Goal: Navigation & Orientation: Find specific page/section

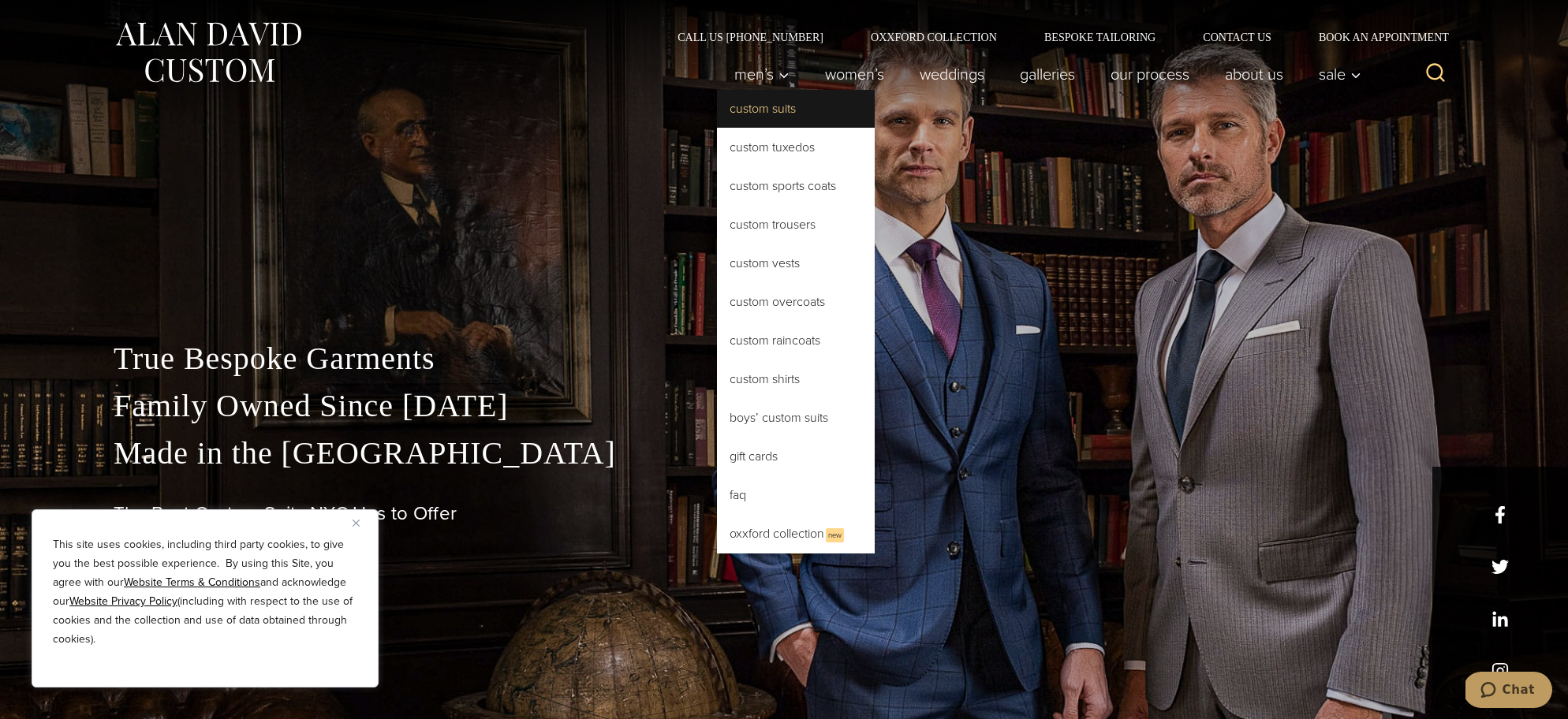
click at [763, 104] on link "Custom Suits" at bounding box center [796, 109] width 158 height 38
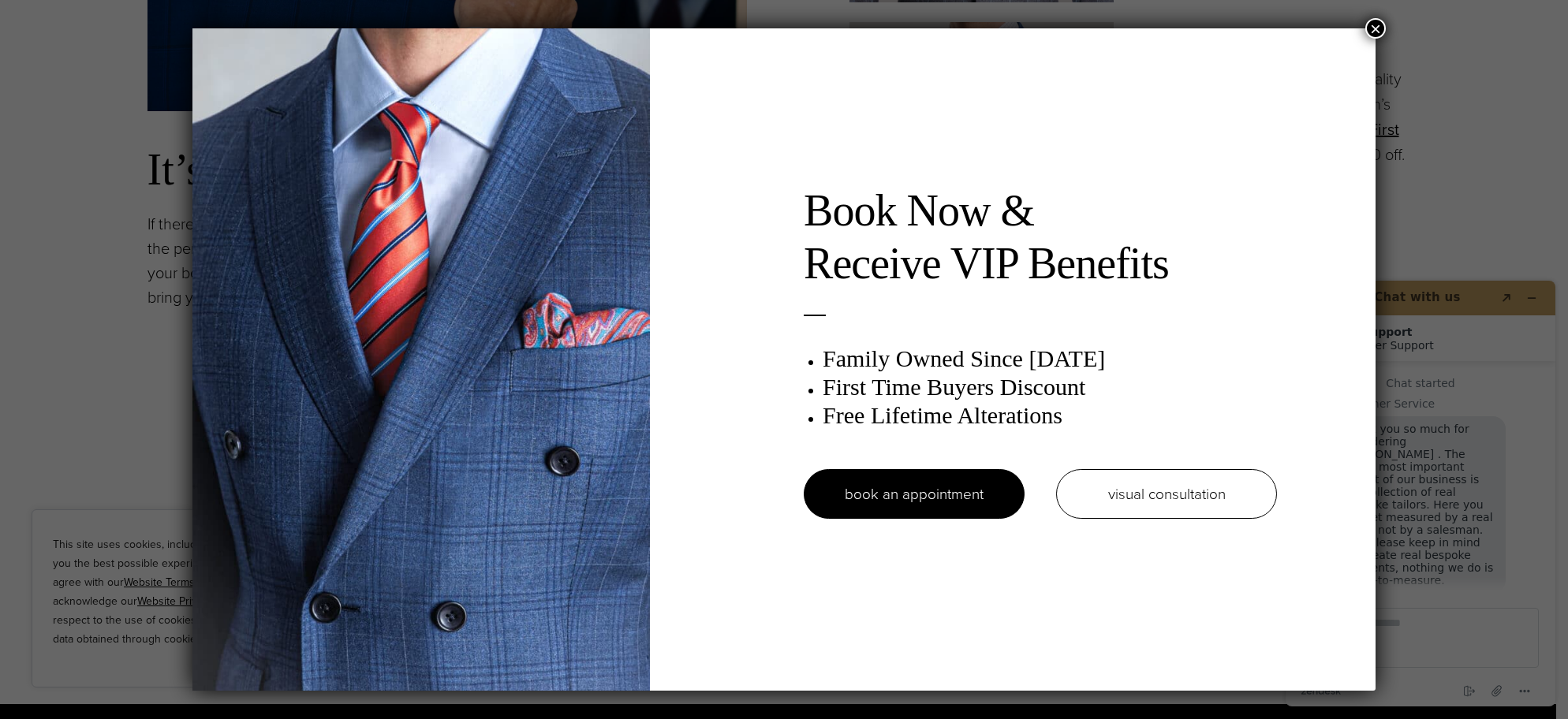
click at [1375, 34] on button "×" at bounding box center [1376, 28] width 20 height 20
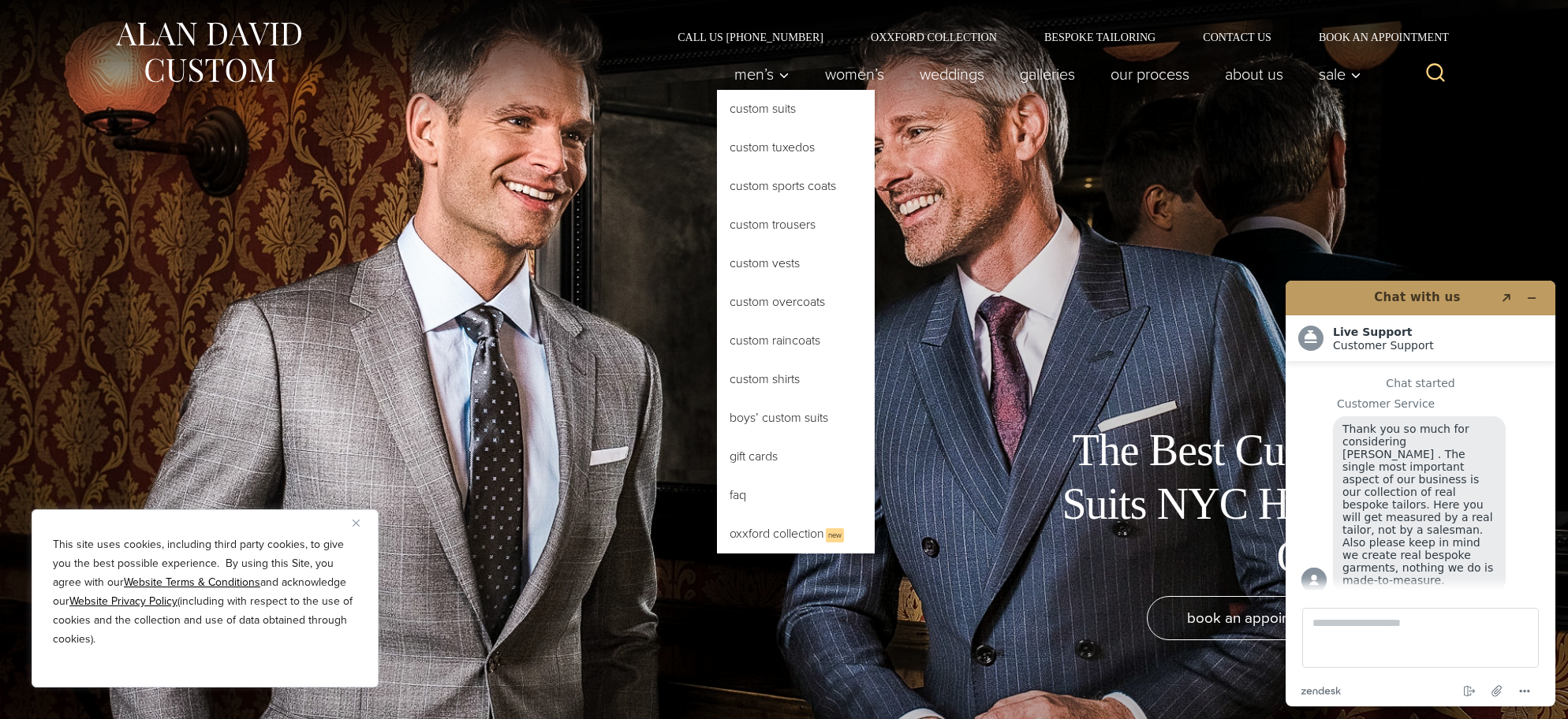
click at [766, 111] on link "Custom Suits" at bounding box center [796, 109] width 158 height 38
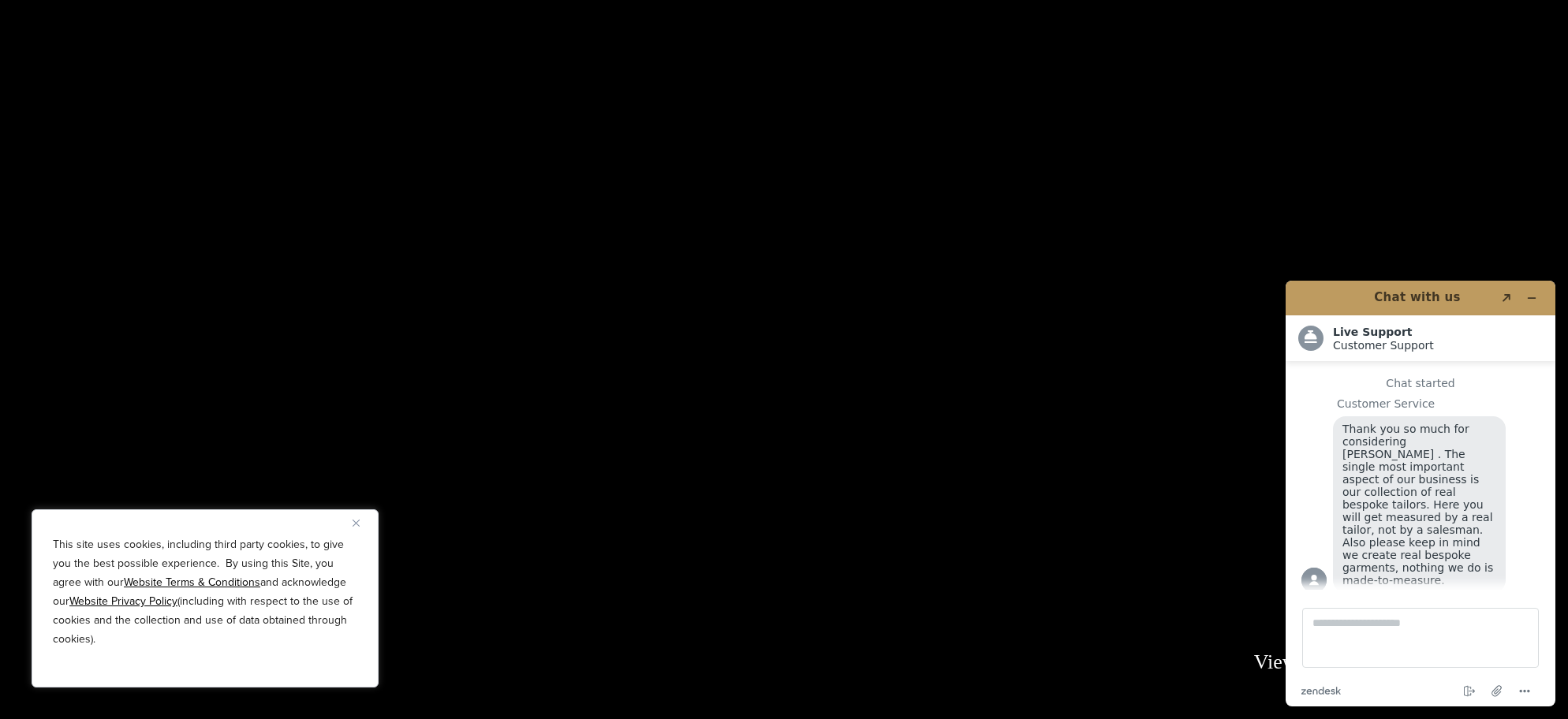
scroll to position [3208, 0]
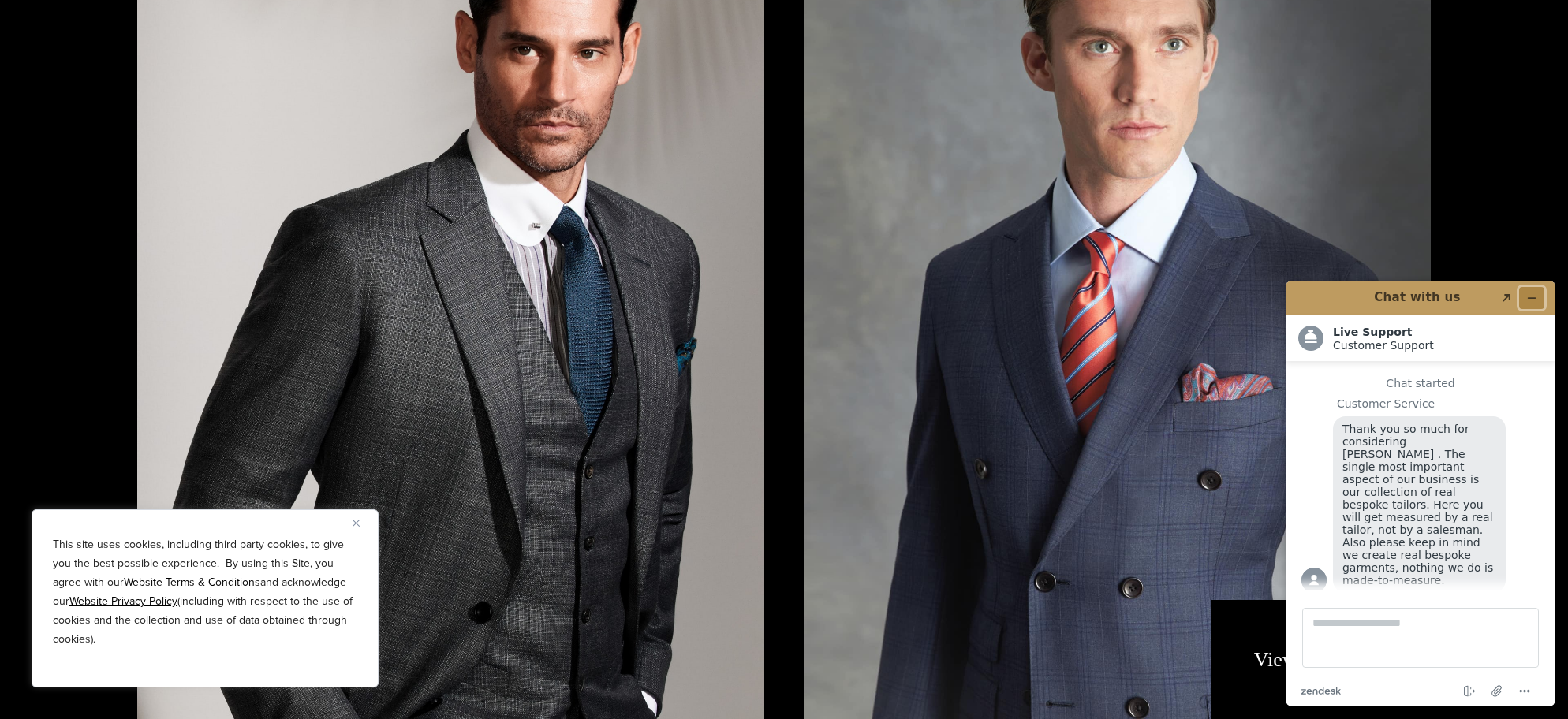
click at [1536, 293] on icon "Minimize widget" at bounding box center [1531, 297] width 11 height 11
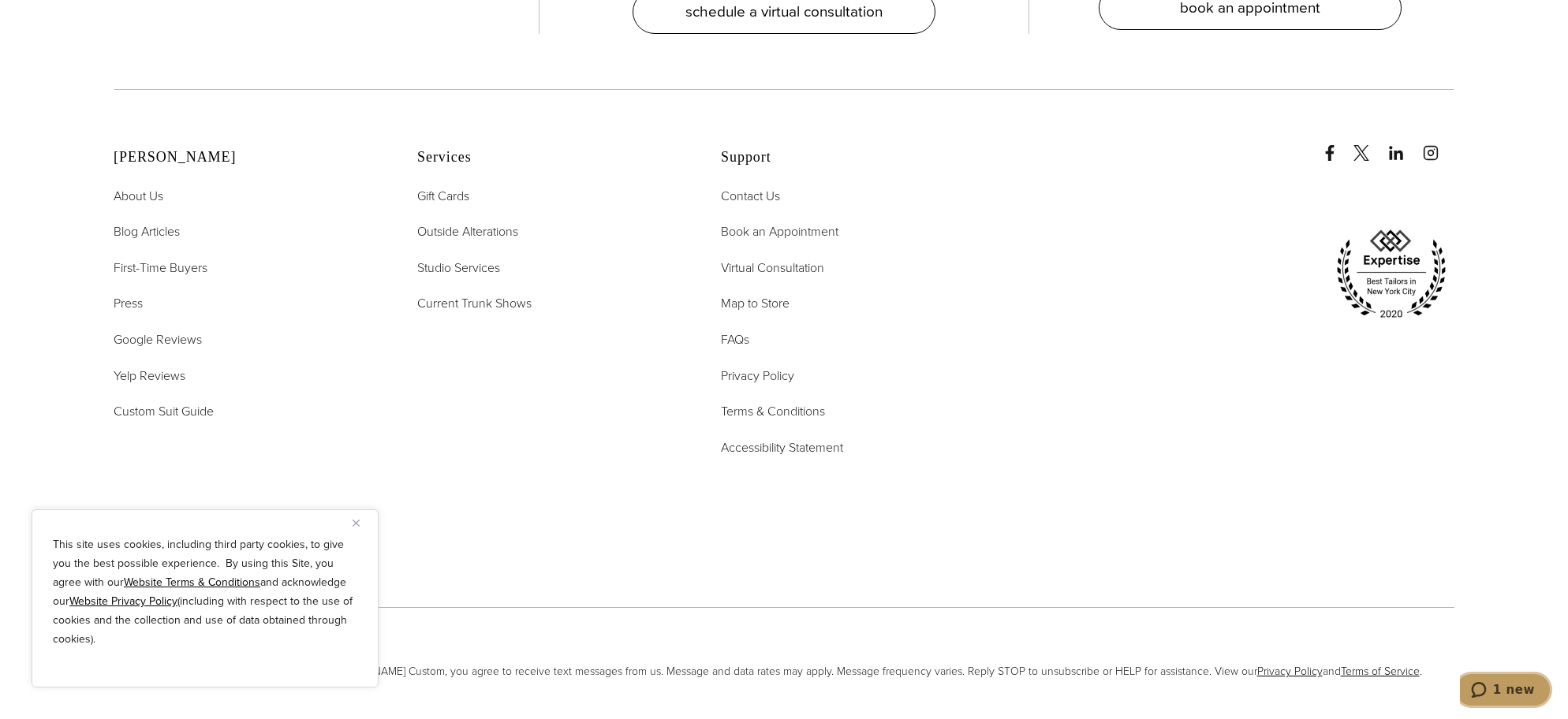
scroll to position [10295, 0]
click at [359, 522] on button "Close" at bounding box center [362, 523] width 19 height 19
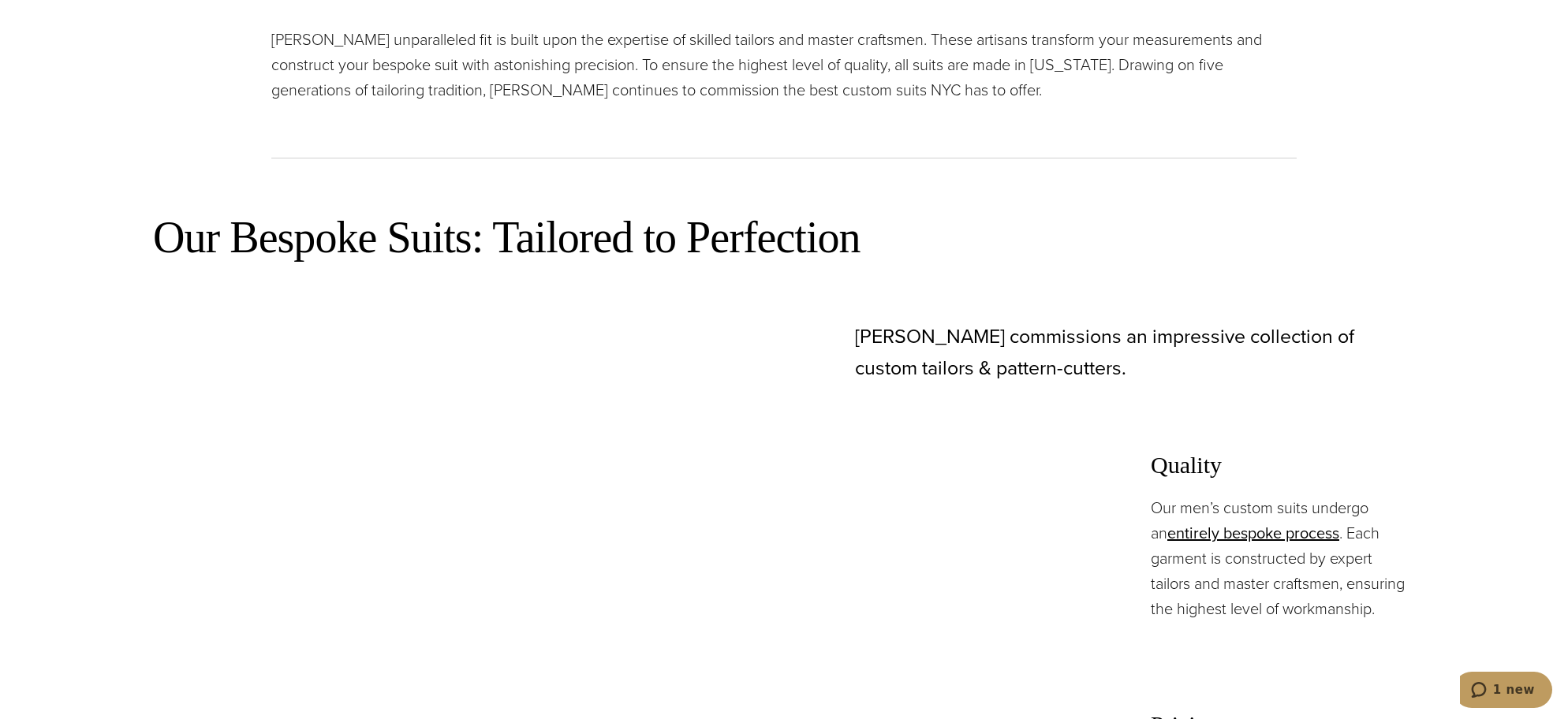
scroll to position [0, 0]
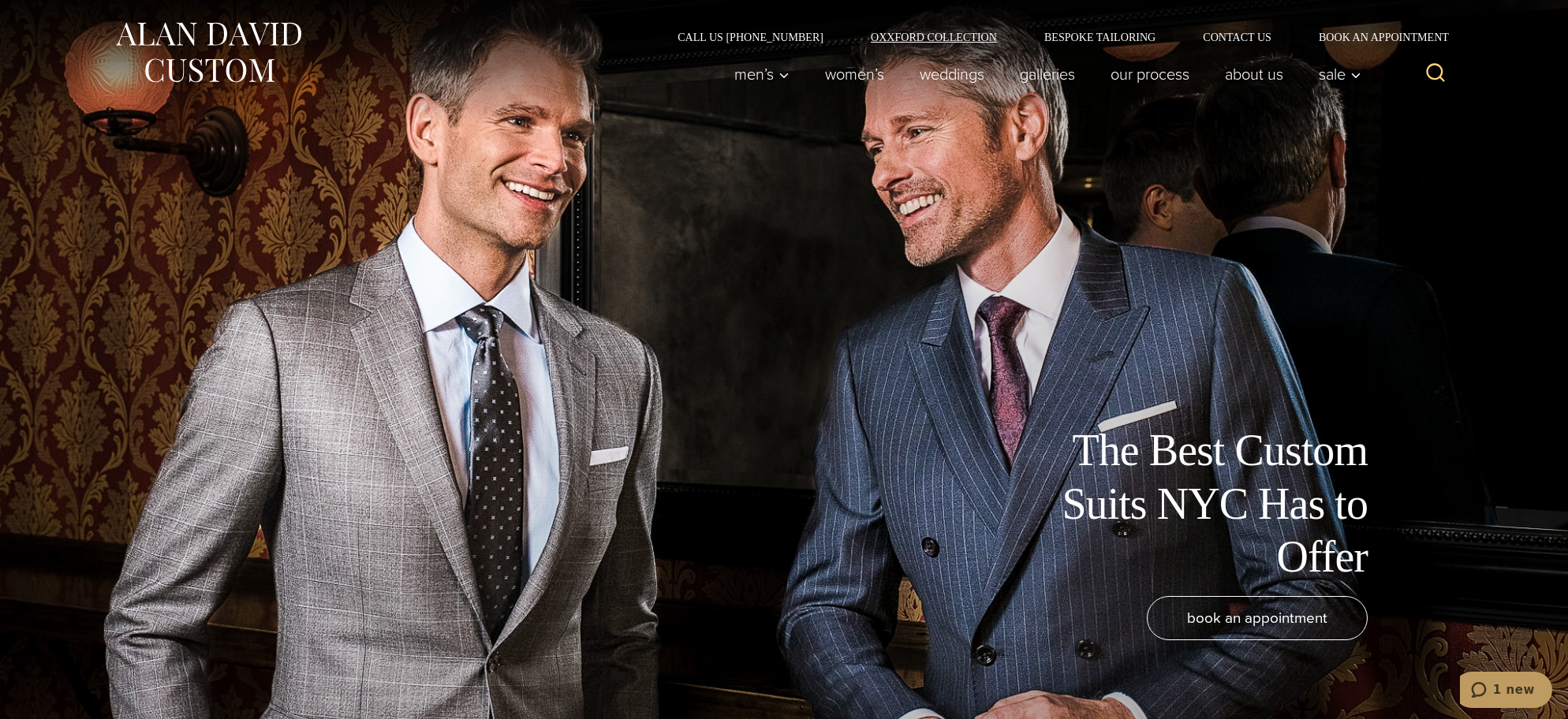
click at [968, 38] on link "Oxxford Collection" at bounding box center [934, 37] width 173 height 11
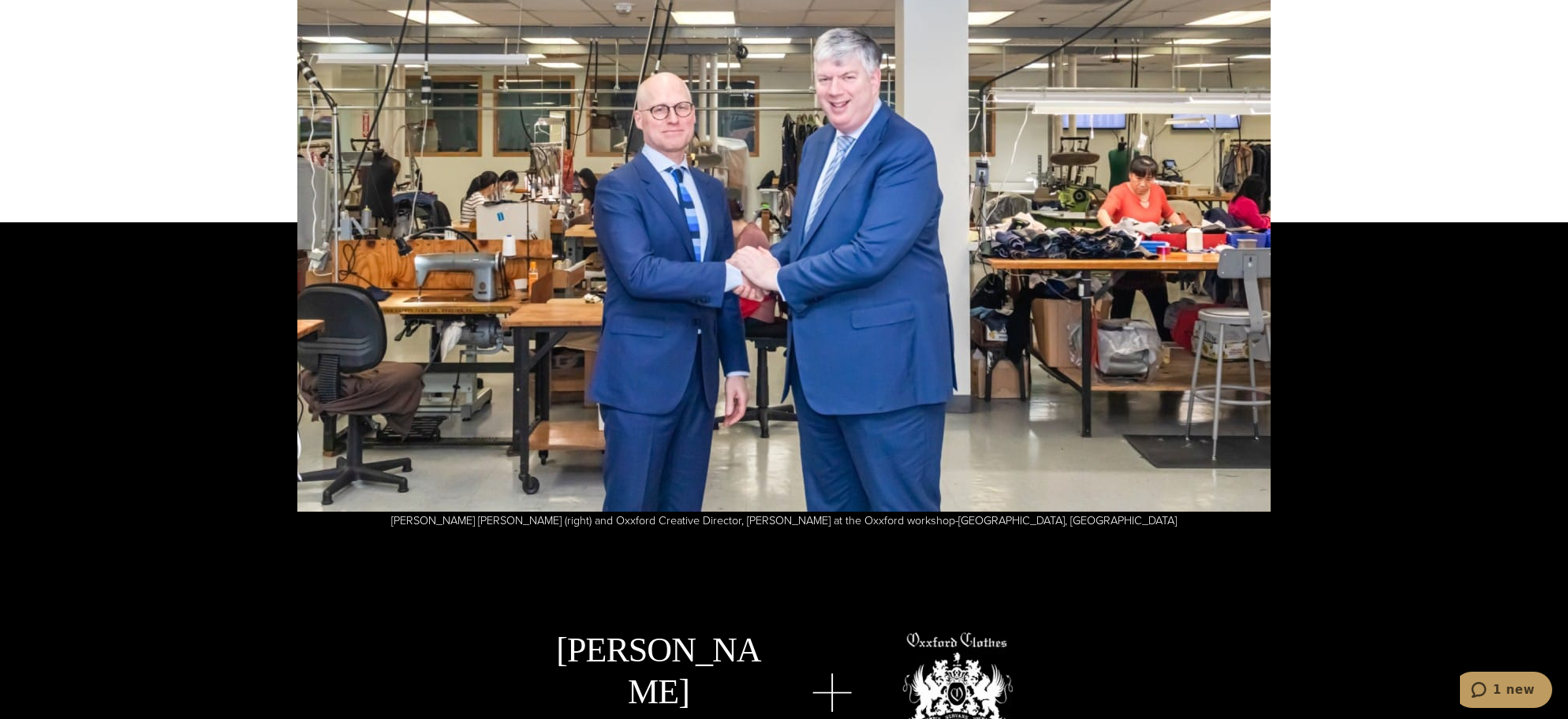
scroll to position [4351, 0]
